Goal: Task Accomplishment & Management: Use online tool/utility

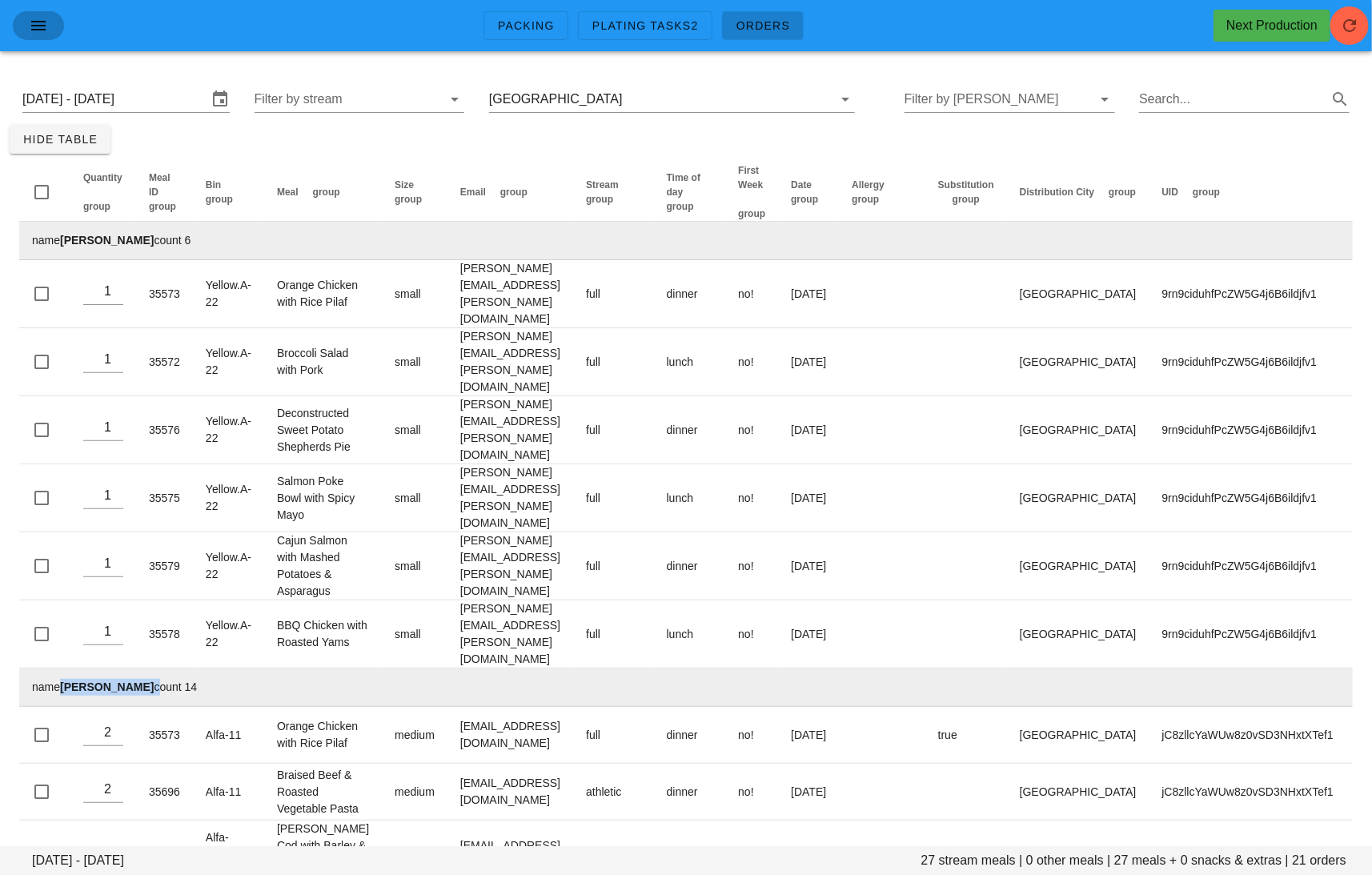
click at [43, 29] on icon "button" at bounding box center [39, 25] width 19 height 19
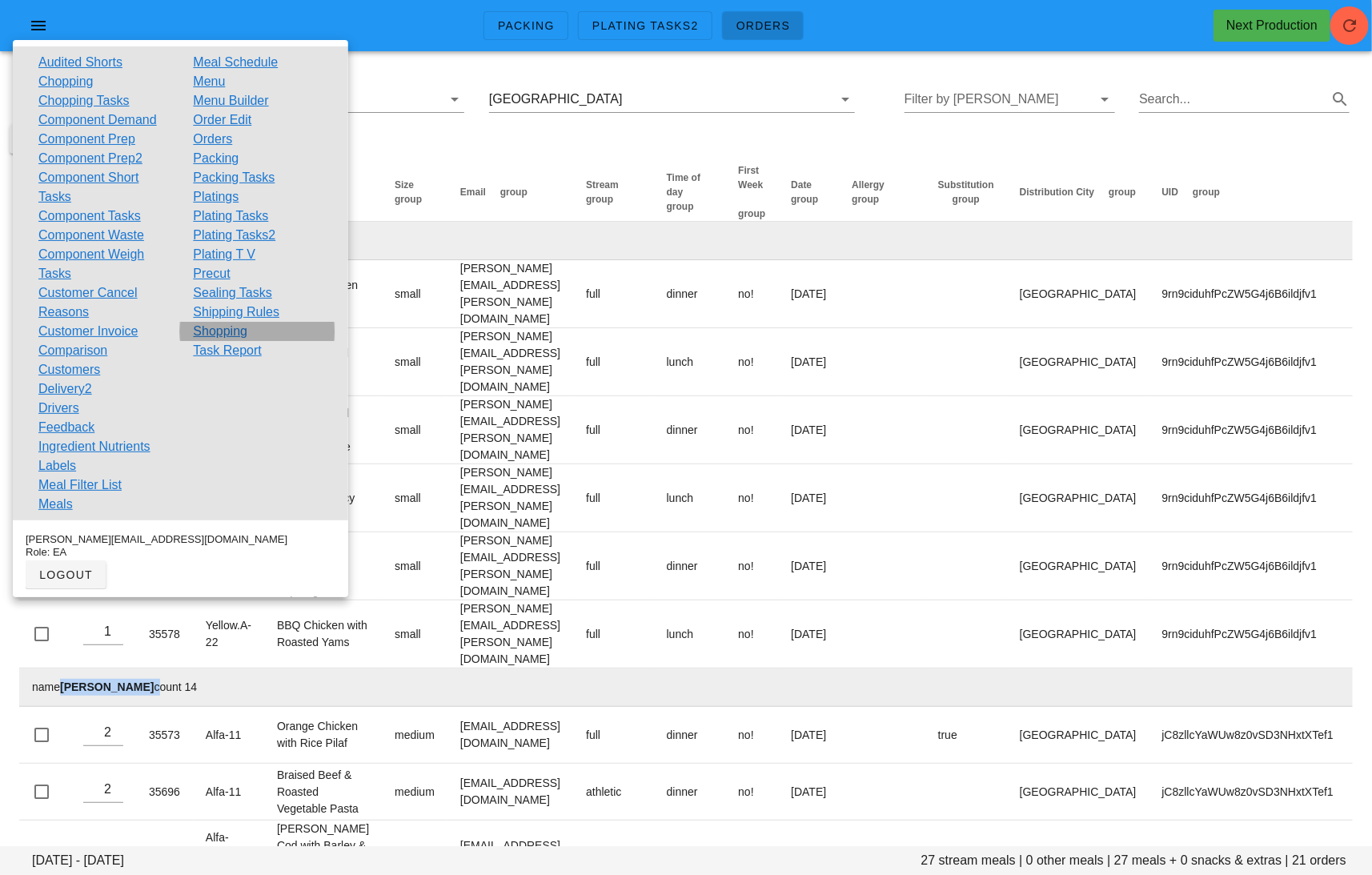
click at [221, 330] on link "Shopping" at bounding box center [220, 331] width 55 height 19
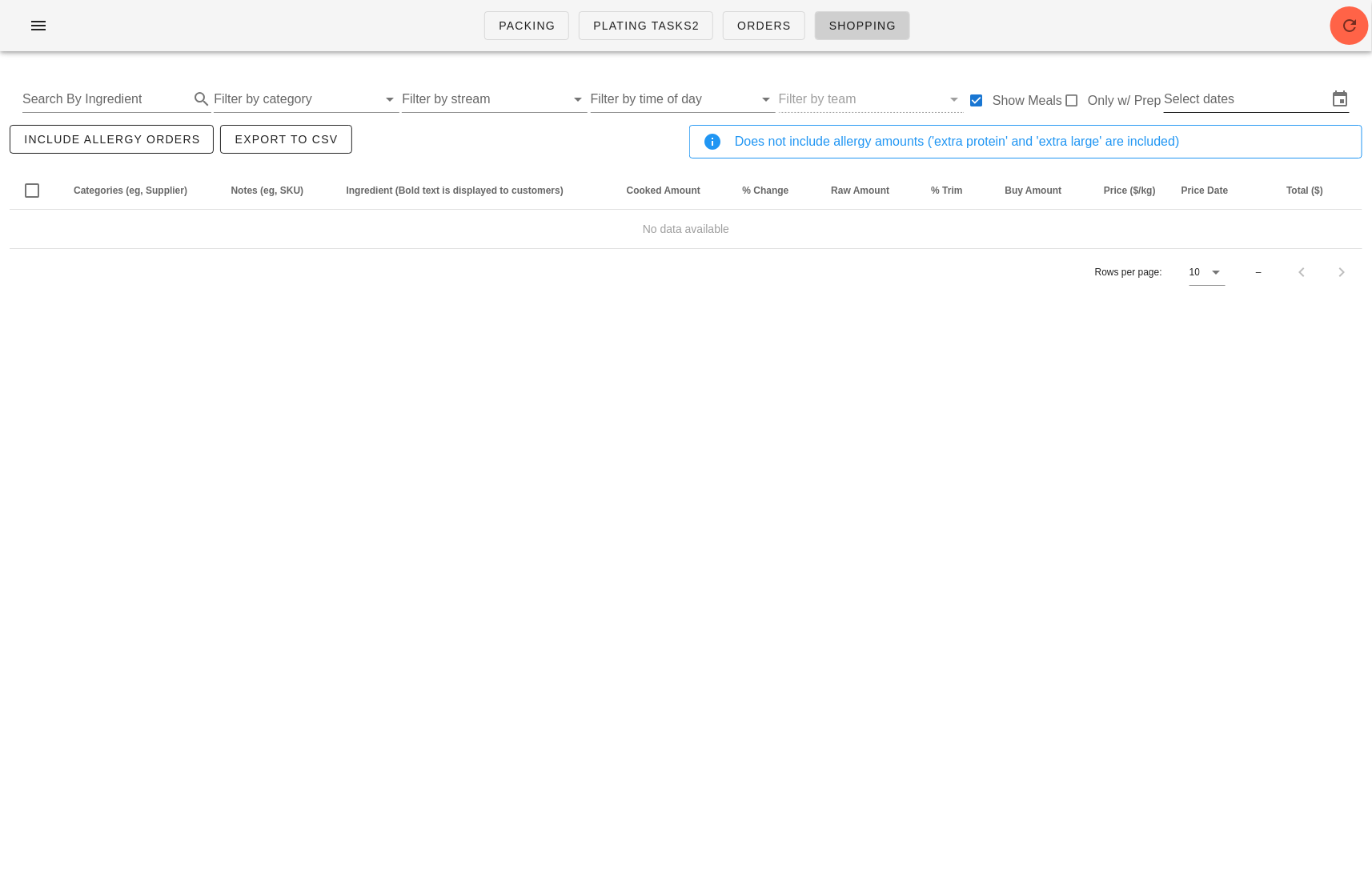
click at [1238, 102] on input "Select dates" at bounding box center [1246, 99] width 164 height 25
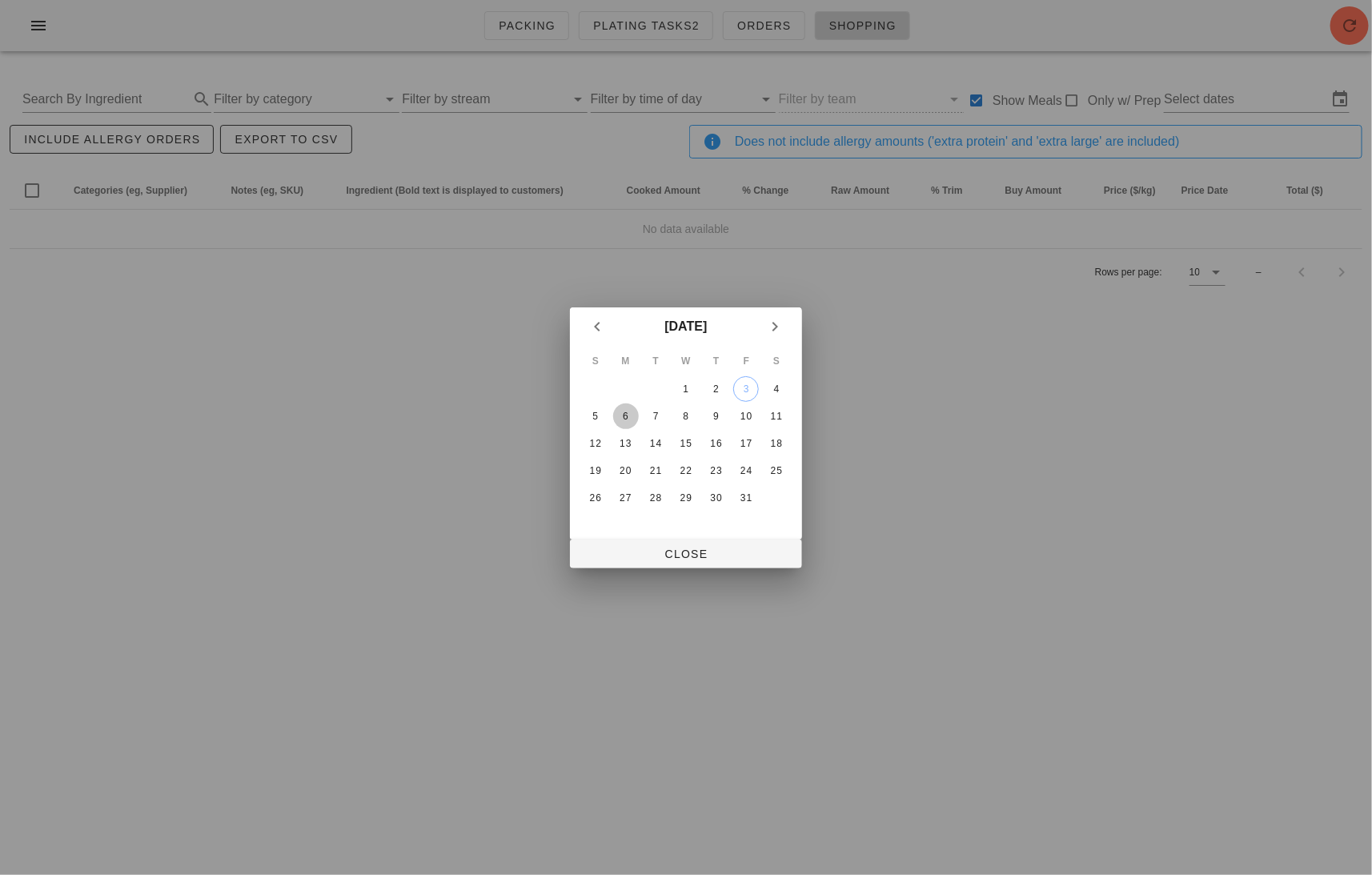
click at [618, 410] on div "6" at bounding box center [626, 416] width 25 height 11
click at [694, 410] on div "8" at bounding box center [686, 416] width 25 height 11
click at [700, 414] on table "S M T W T F S 1 2 3 4 5 6 7 8 9 10 11 12 13 14 15 16 17 18 19 20 21 22 23 24 25…" at bounding box center [686, 429] width 213 height 167
click at [720, 413] on div "9" at bounding box center [716, 416] width 25 height 11
click at [776, 413] on div "11" at bounding box center [776, 416] width 25 height 11
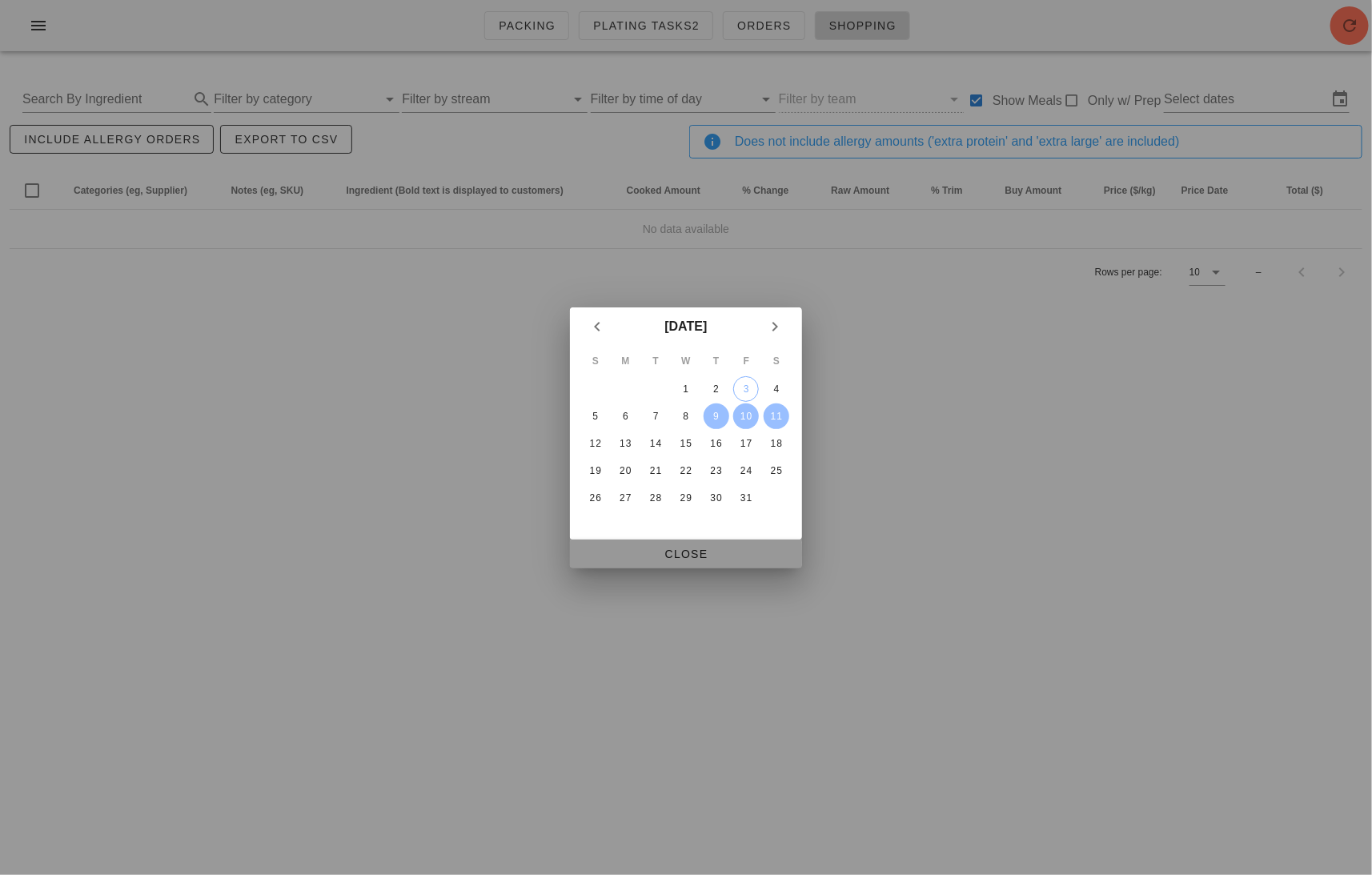
click at [693, 552] on span "Close" at bounding box center [686, 554] width 207 height 13
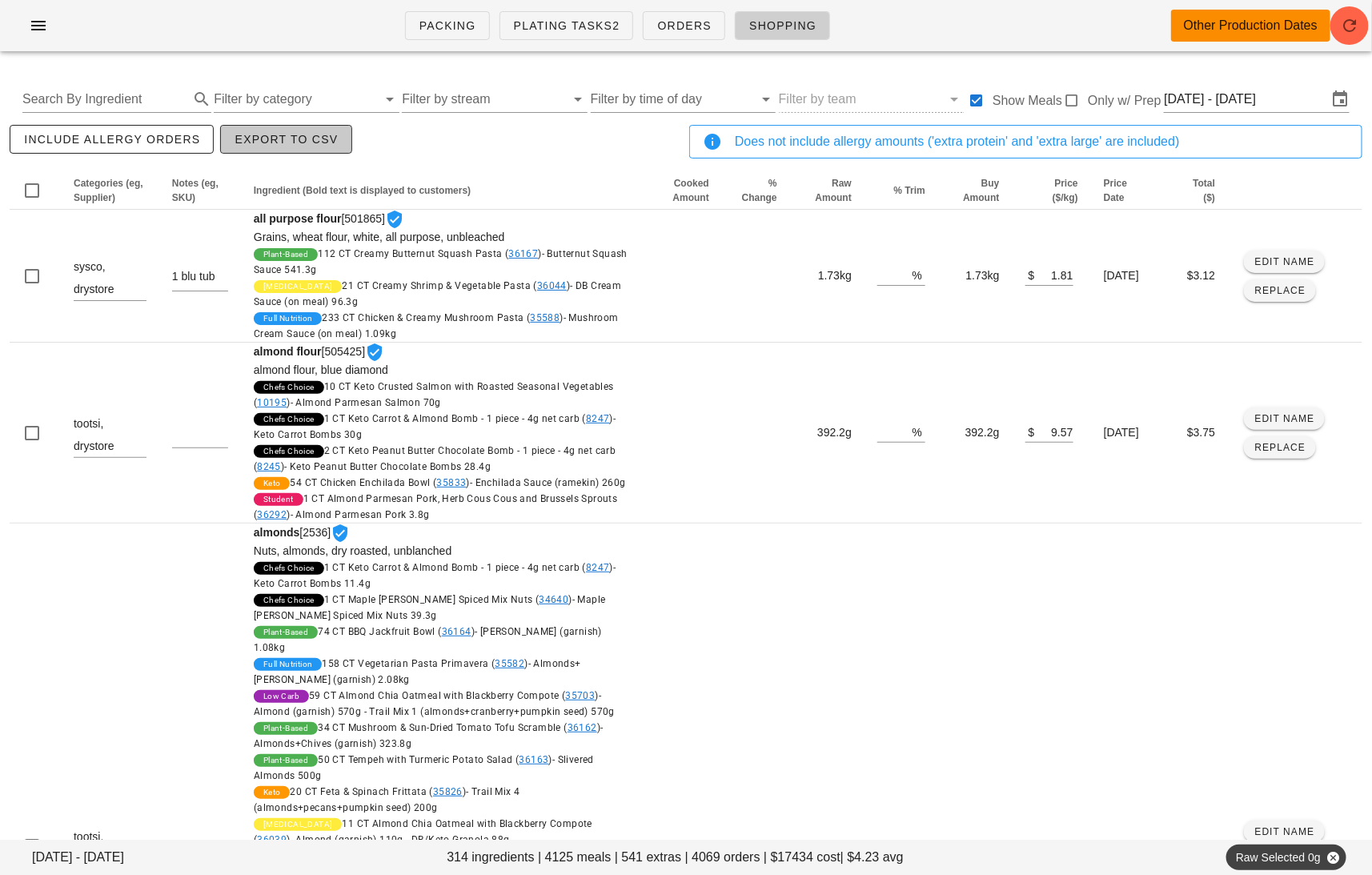
click at [309, 140] on span "Export to CSV" at bounding box center [285, 139] width 104 height 13
click at [1236, 97] on input "[DATE] - [DATE]" at bounding box center [1246, 99] width 164 height 25
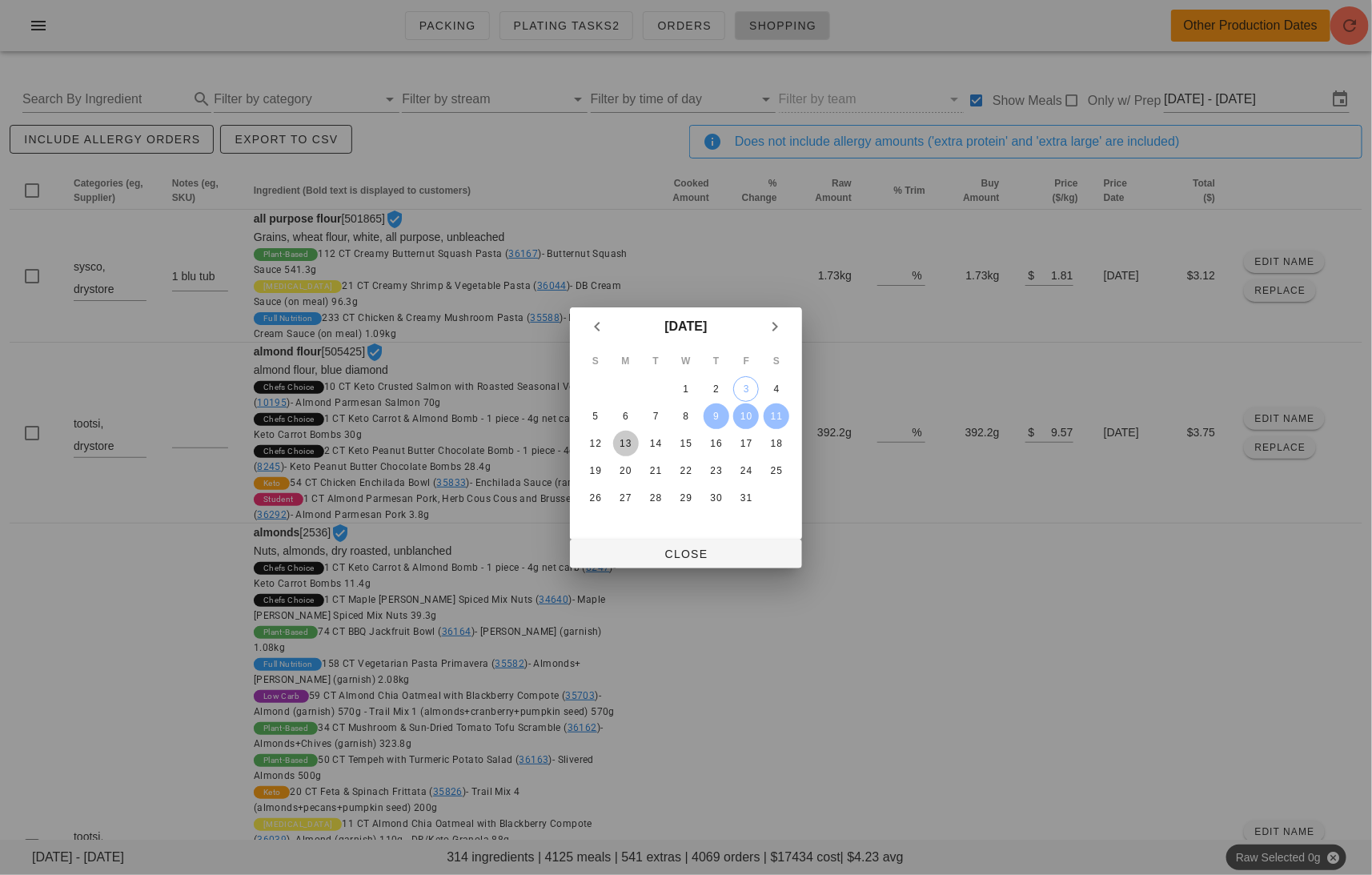
click at [632, 442] on div "13" at bounding box center [626, 443] width 25 height 11
click at [789, 438] on div "18" at bounding box center [776, 443] width 25 height 11
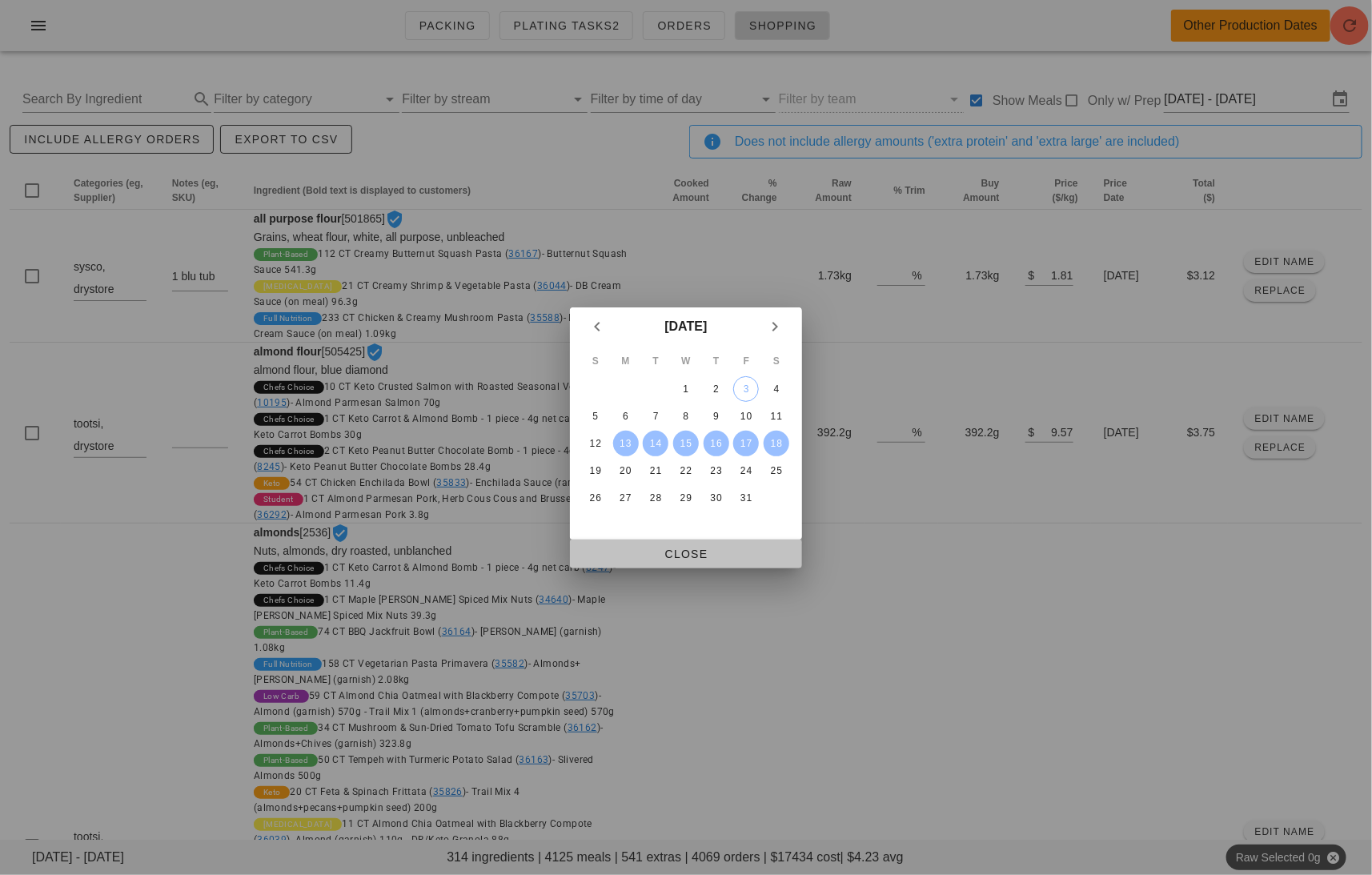
click at [705, 560] on span "Close" at bounding box center [686, 554] width 207 height 13
type input "[DATE] - [DATE]"
